Goal: Task Accomplishment & Management: Complete application form

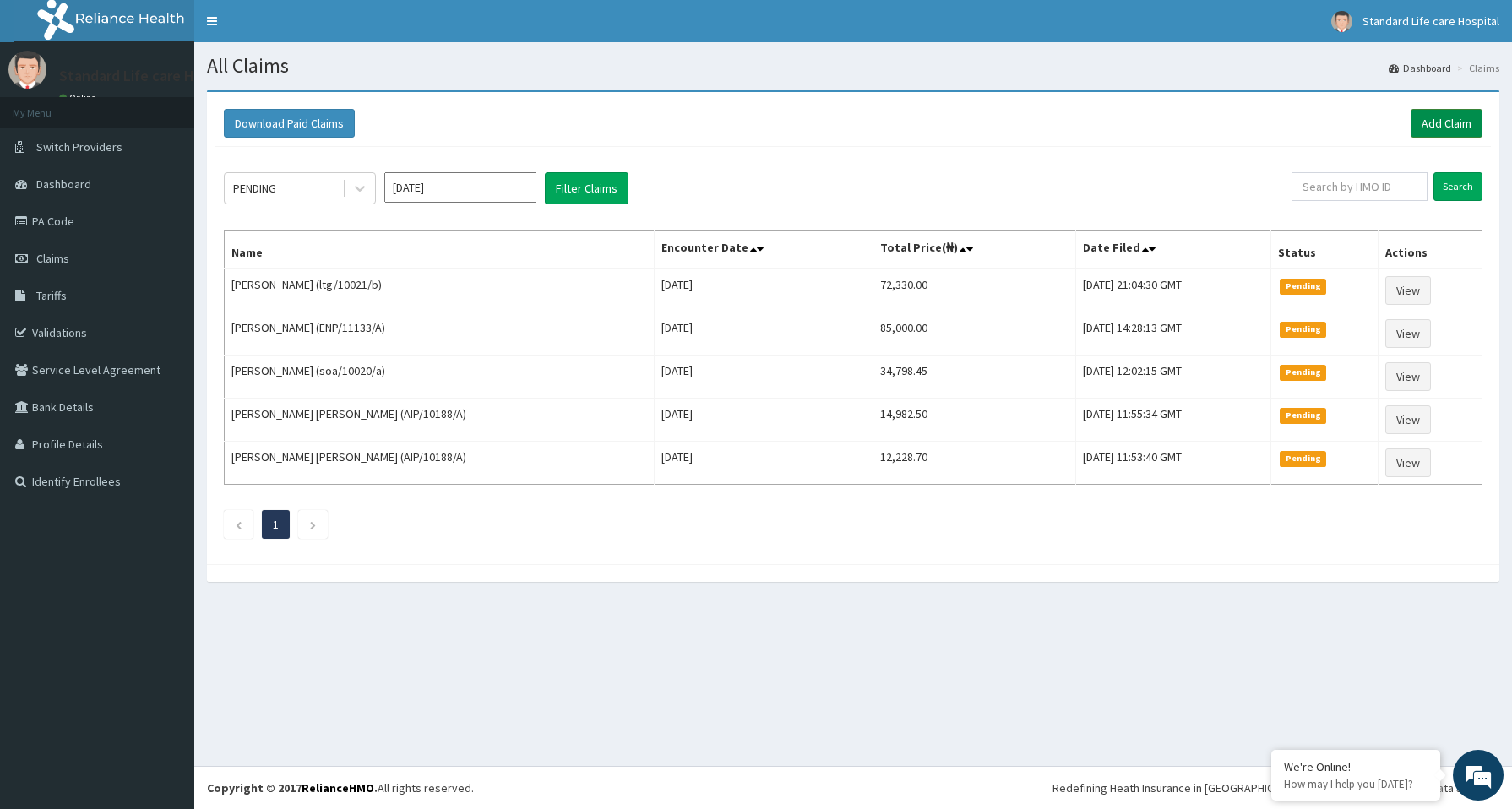
click at [1456, 125] on link "Add Claim" at bounding box center [1447, 124] width 72 height 29
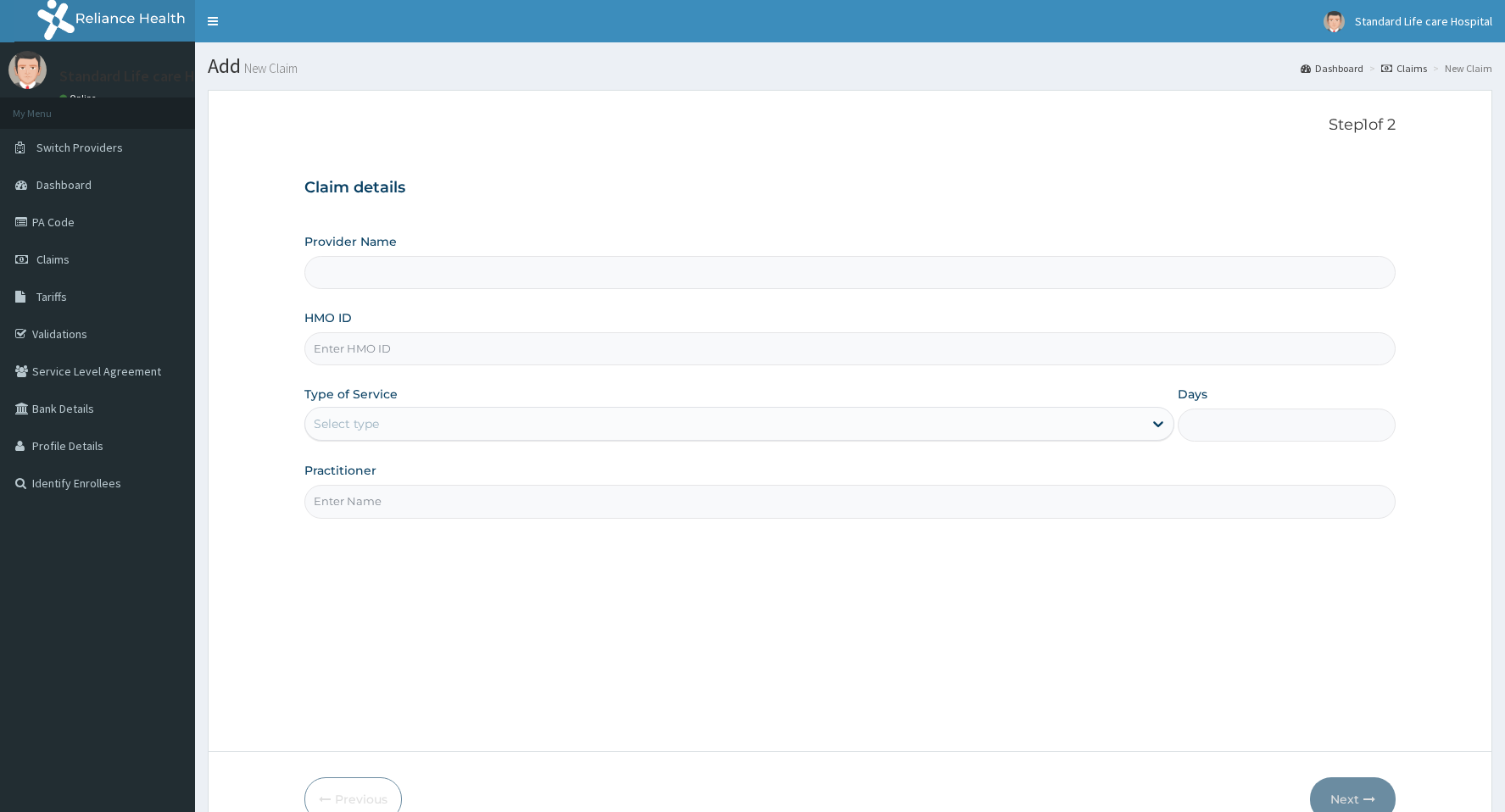
click at [361, 351] on input "HMO ID" at bounding box center [849, 348] width 1090 height 33
type input "Standard Life Care Hospital"
type input "KWA/10101/A"
click at [418, 433] on div "Select type" at bounding box center [723, 424] width 838 height 27
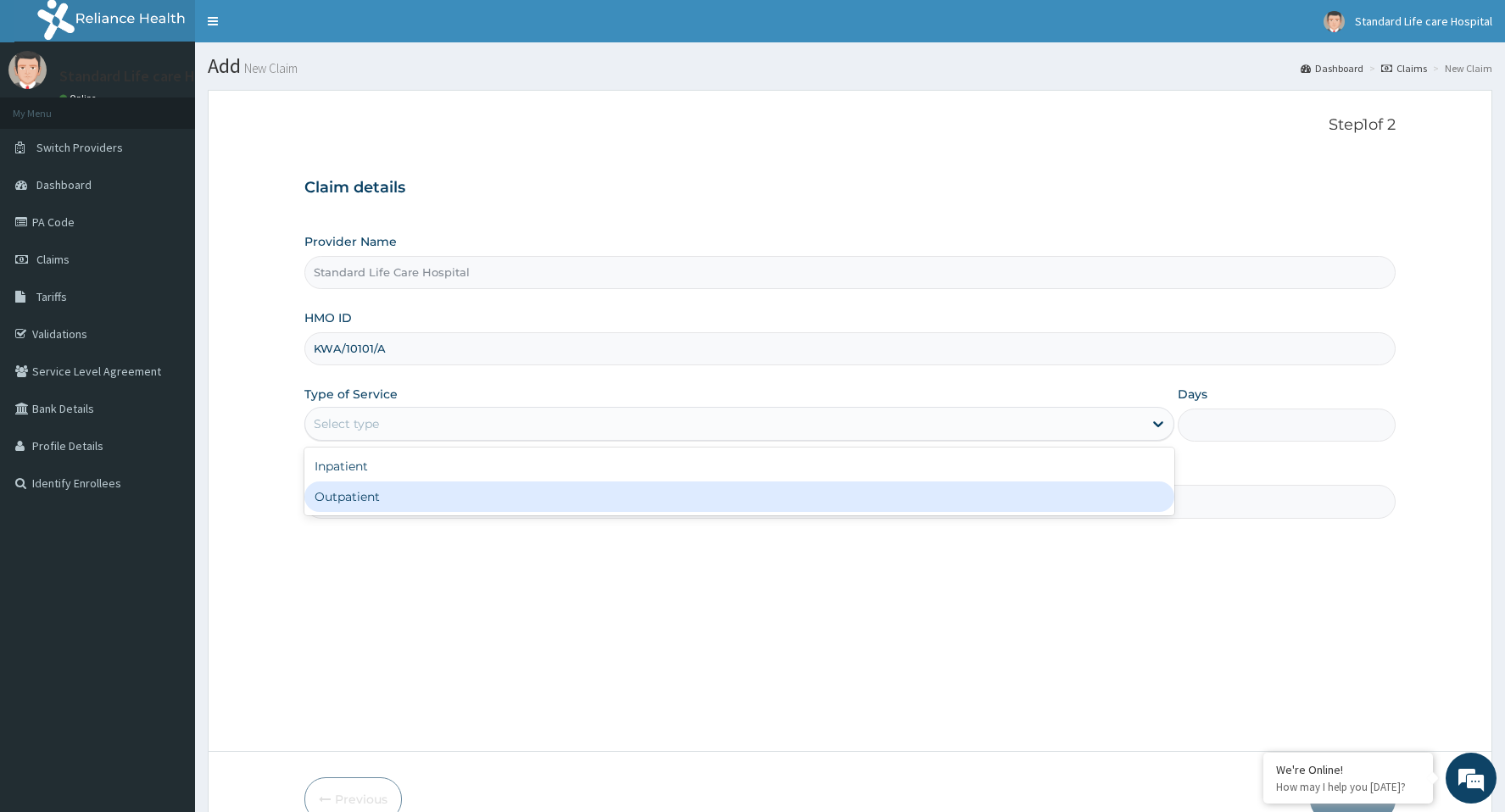
click at [361, 500] on div "Outpatient" at bounding box center [739, 496] width 870 height 31
type input "1"
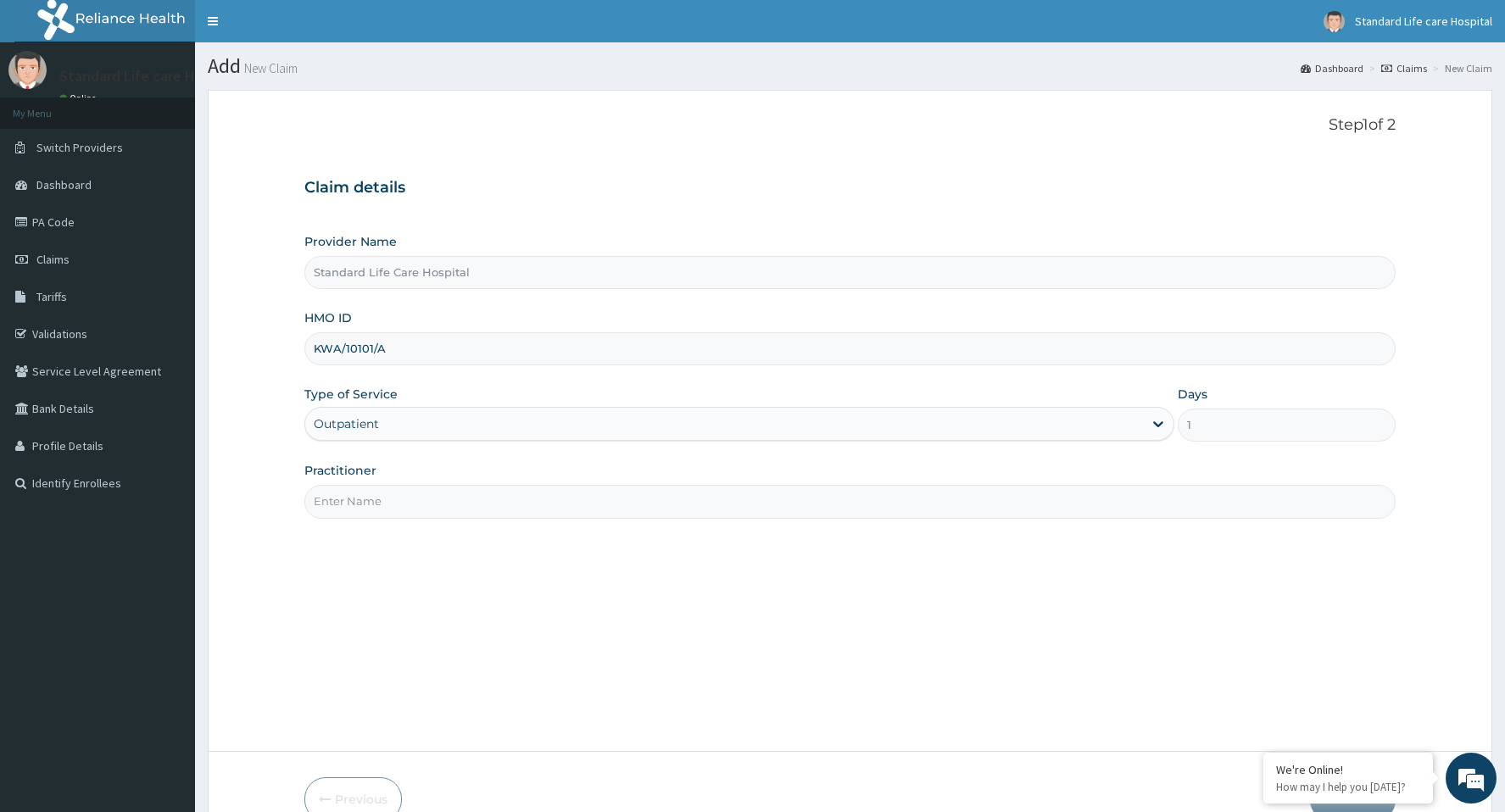
click at [447, 502] on input "Practitioner" at bounding box center [849, 501] width 1090 height 33
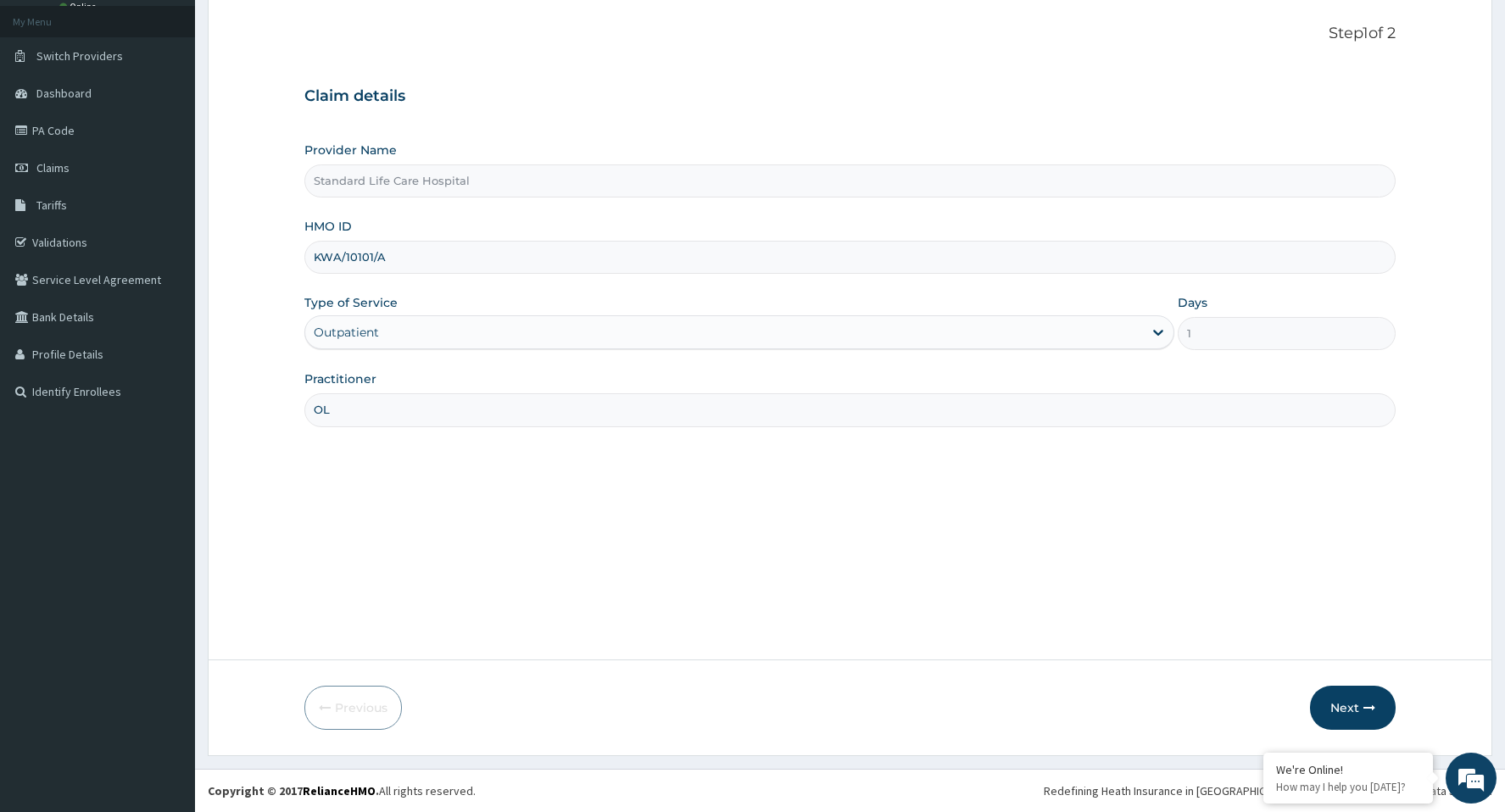
type input "O"
type input "DR FIDELIS"
click at [1337, 712] on button "Next" at bounding box center [1352, 707] width 85 height 44
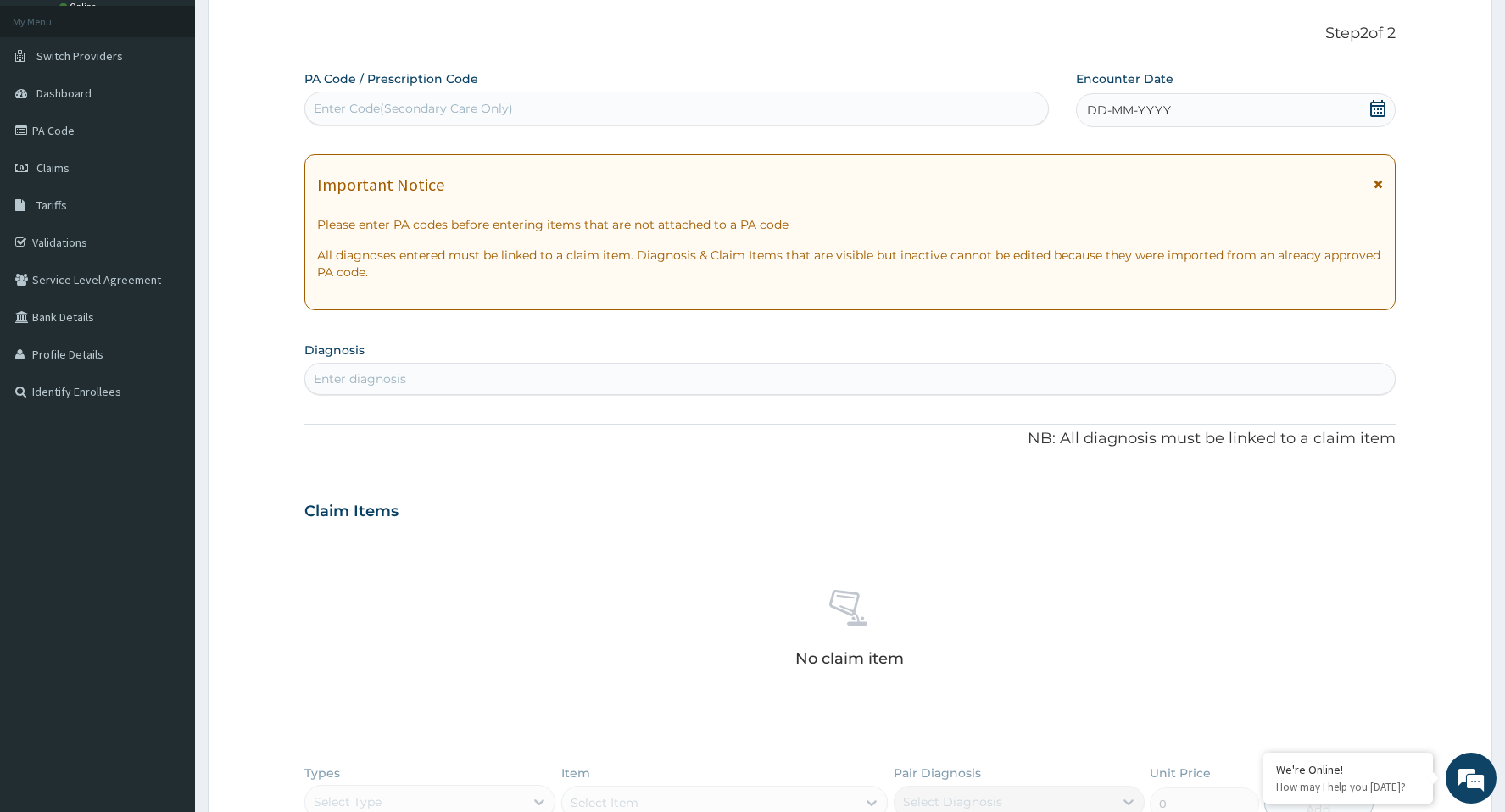
click at [419, 113] on div "Enter Code(Secondary Care Only)" at bounding box center [413, 108] width 199 height 17
paste input "PA/FE18B8"
type input "PA/FE18B8"
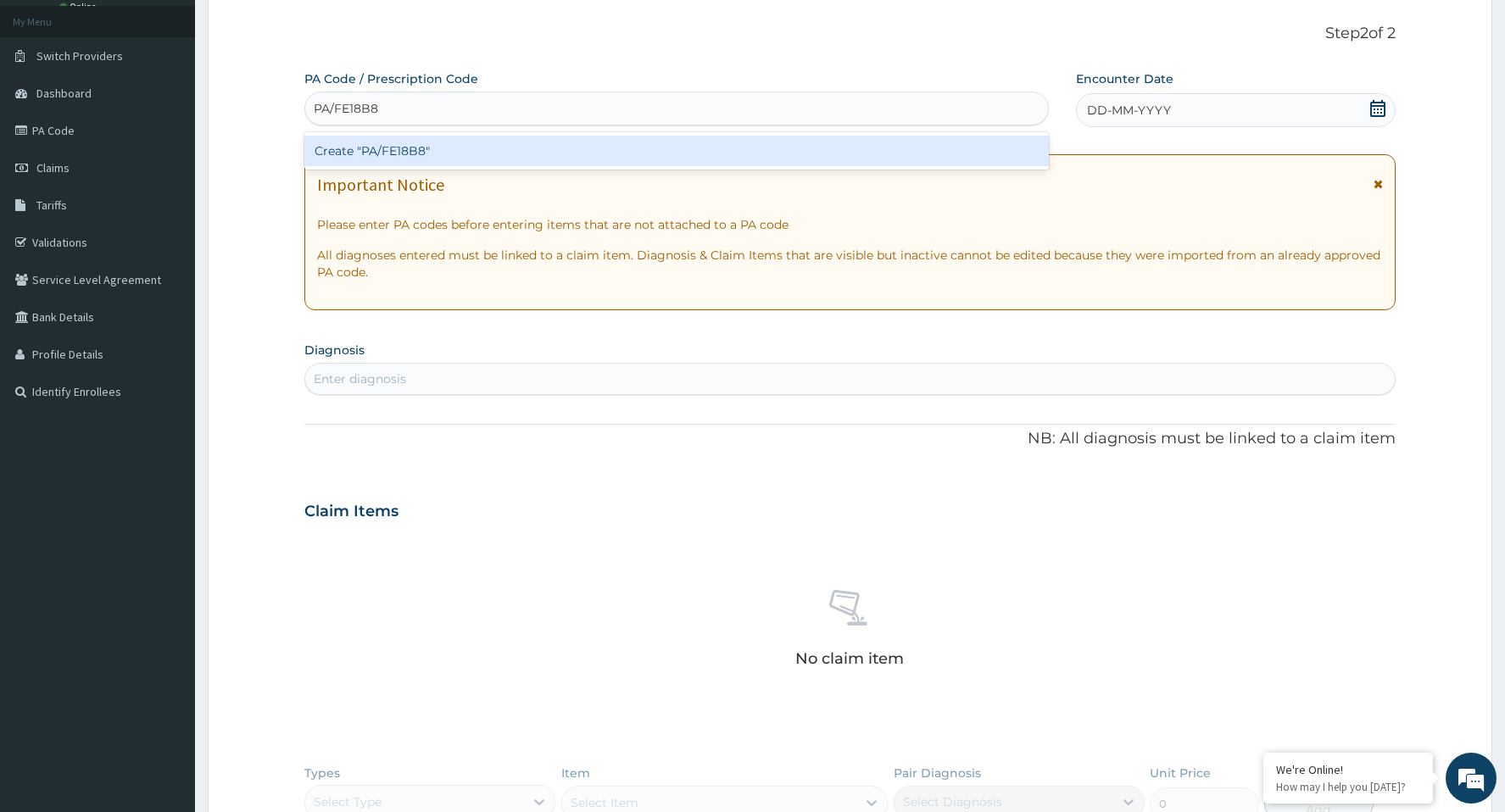
click at [430, 153] on div "Create "PA/FE18B8"" at bounding box center [676, 151] width 744 height 31
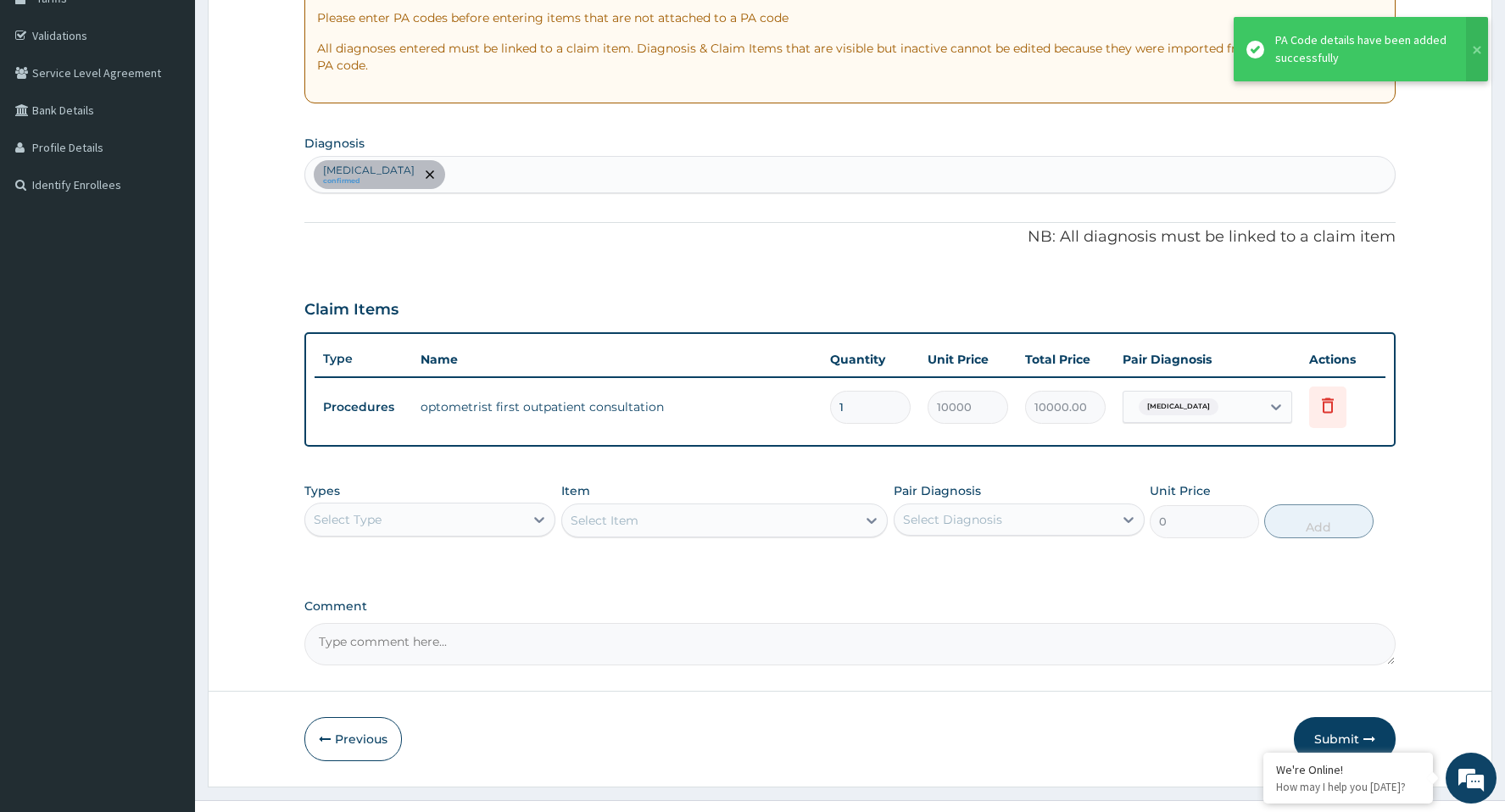
scroll to position [330, 0]
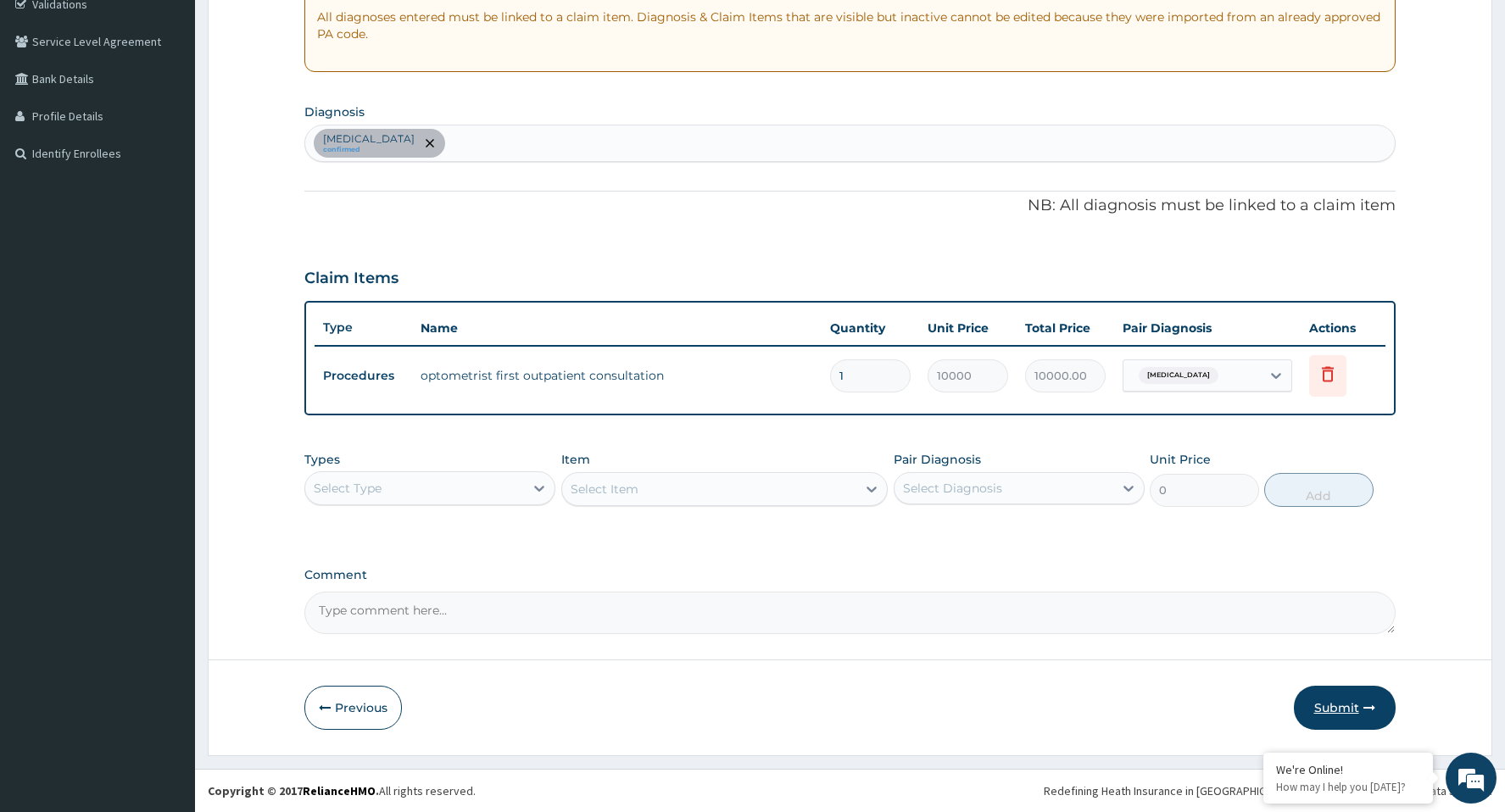
click at [1333, 698] on button "Submit" at bounding box center [1344, 707] width 102 height 44
